Goal: Information Seeking & Learning: Check status

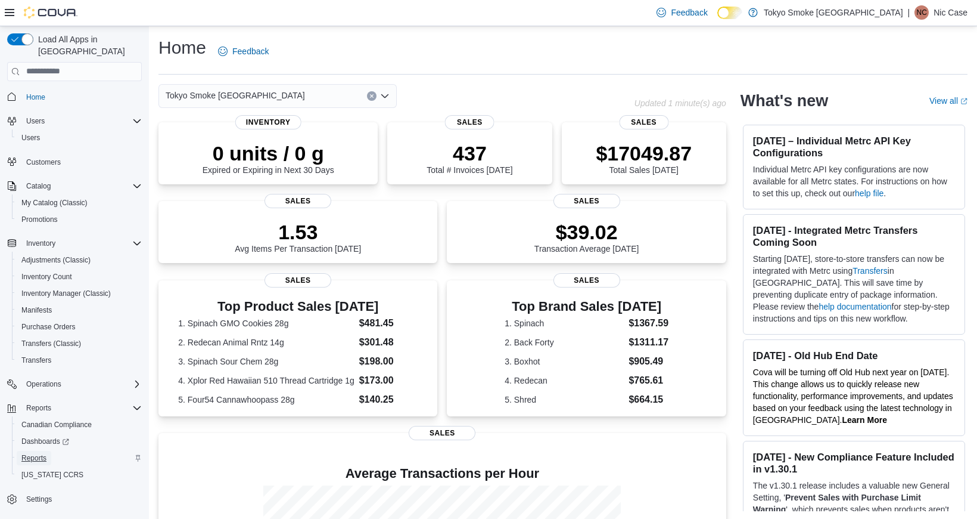
click at [44, 453] on span "Reports" at bounding box center [33, 458] width 25 height 10
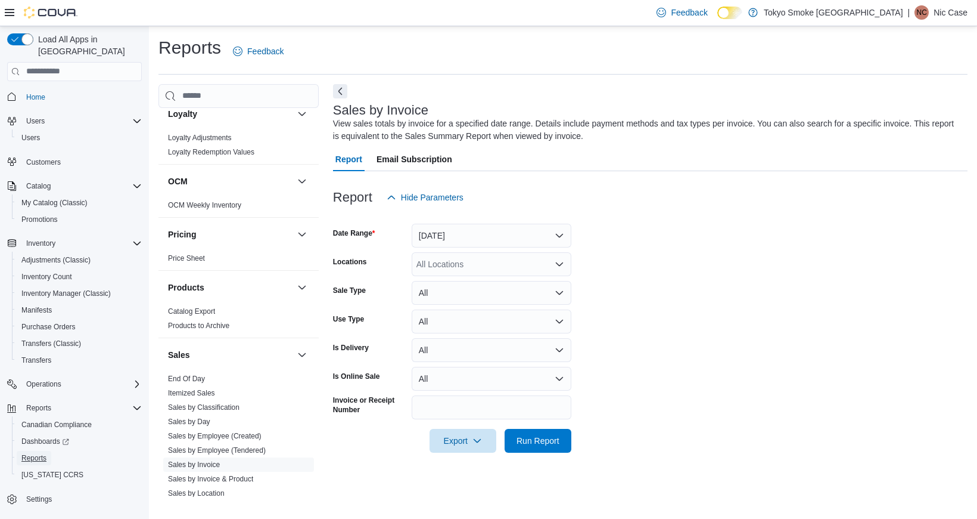
scroll to position [760, 0]
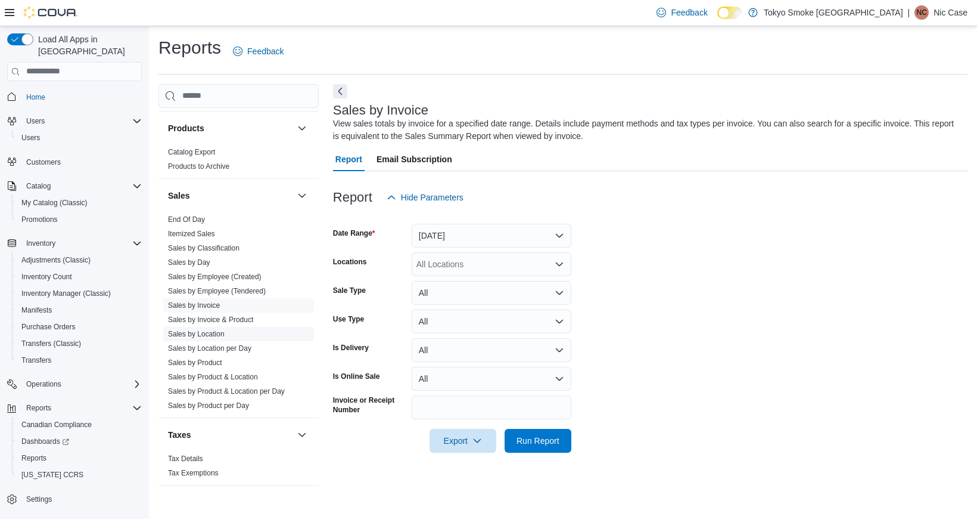
click at [216, 334] on link "Sales by Location" at bounding box center [196, 334] width 57 height 8
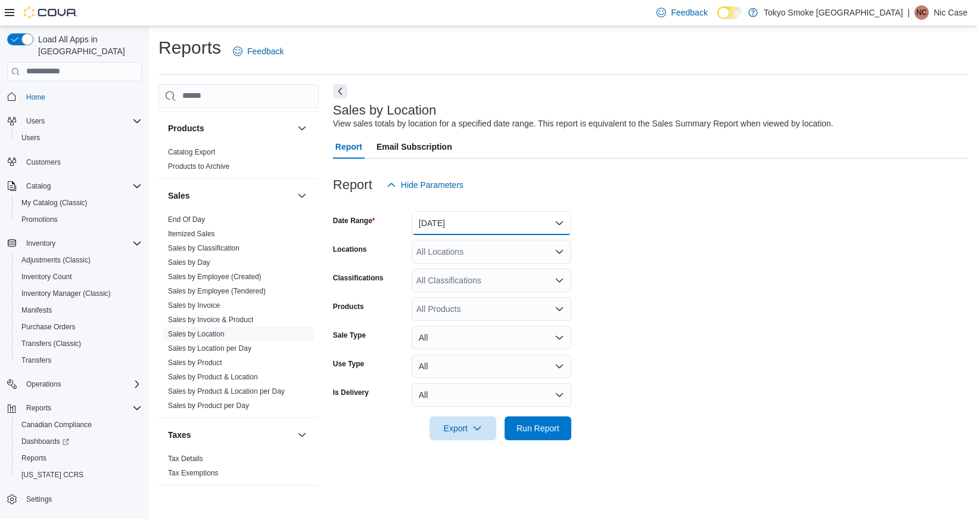
click at [445, 218] on button "[DATE]" at bounding box center [492, 223] width 160 height 24
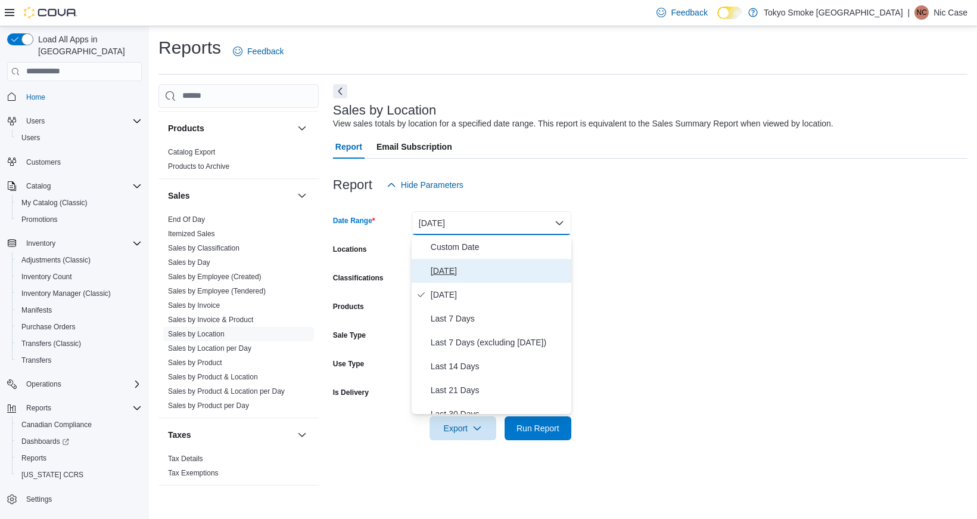
click at [446, 269] on span "[DATE]" at bounding box center [499, 270] width 136 height 14
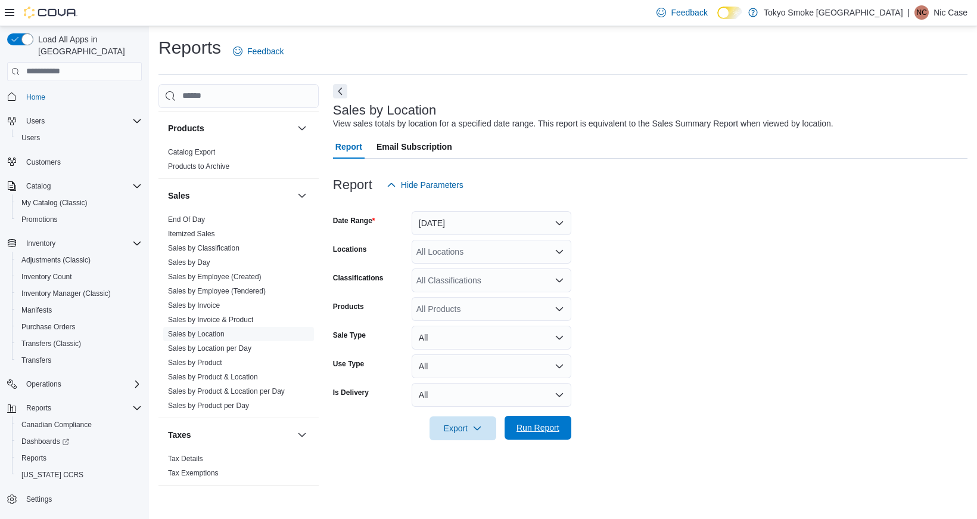
click at [536, 432] on span "Run Report" at bounding box center [538, 427] width 43 height 12
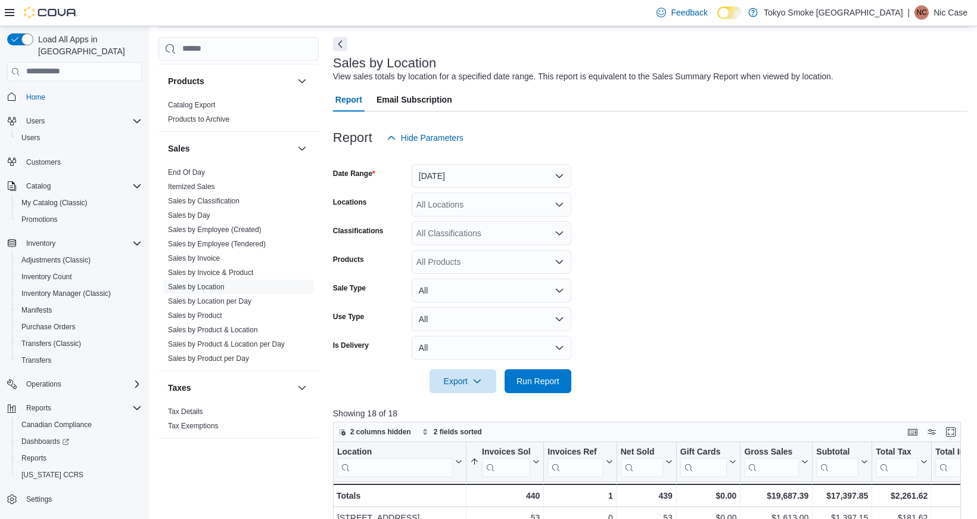
scroll to position [54, 0]
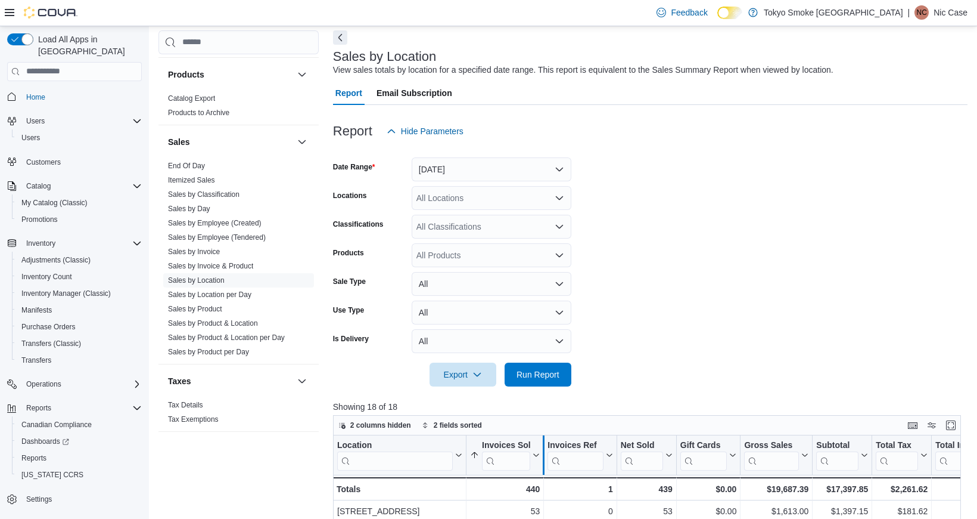
click at [539, 455] on div at bounding box center [544, 454] width 10 height 39
click at [535, 455] on icon at bounding box center [535, 454] width 10 height 7
click at [498, 379] on span "Sort Low-High" at bounding box center [511, 381] width 45 height 10
click at [536, 456] on icon at bounding box center [535, 454] width 10 height 7
click at [494, 382] on span "Sort Low-High" at bounding box center [511, 381] width 45 height 10
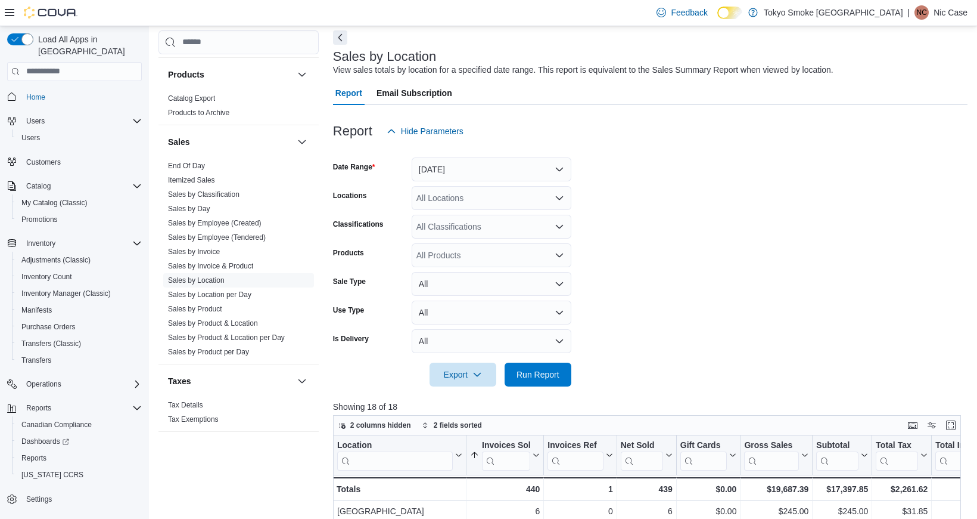
click at [688, 333] on form "Date Range [DATE] Locations All Locations Classifications All Classifications P…" at bounding box center [650, 264] width 635 height 243
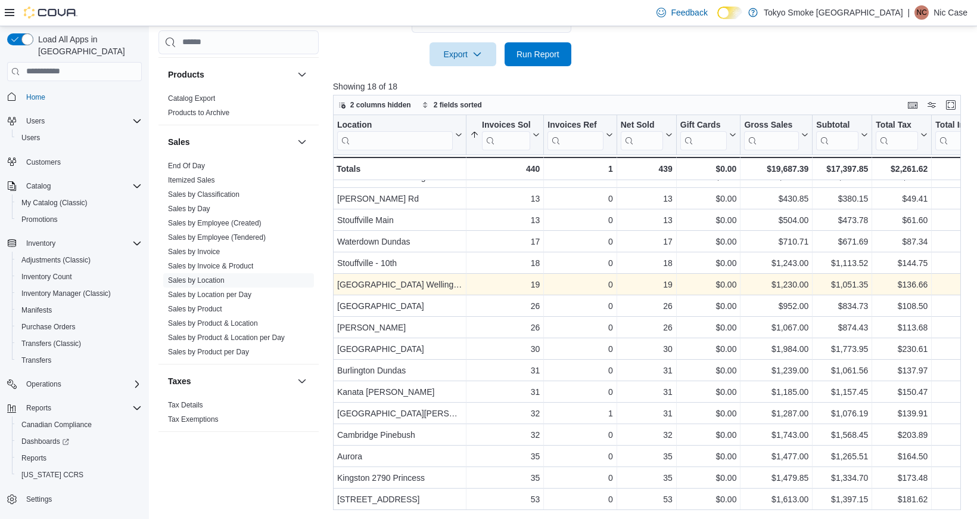
scroll to position [0, 0]
